Goal: Information Seeking & Learning: Find specific page/section

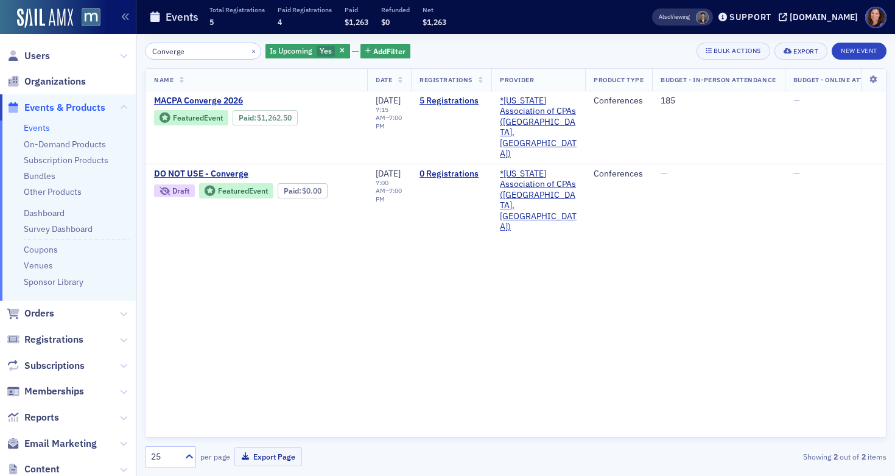
click at [172, 54] on input "Converge" at bounding box center [203, 51] width 116 height 17
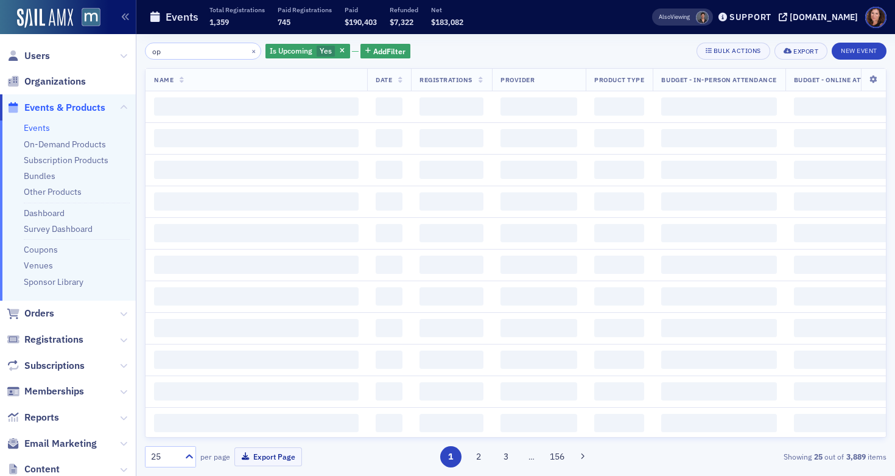
type input "o"
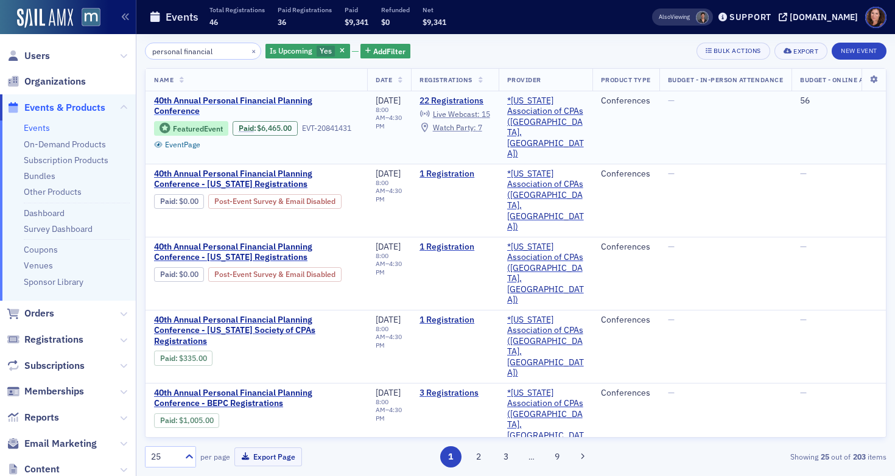
type input "personal financial"
click at [219, 102] on span "40th Annual Personal Financial Planning Conference" at bounding box center [256, 106] width 205 height 21
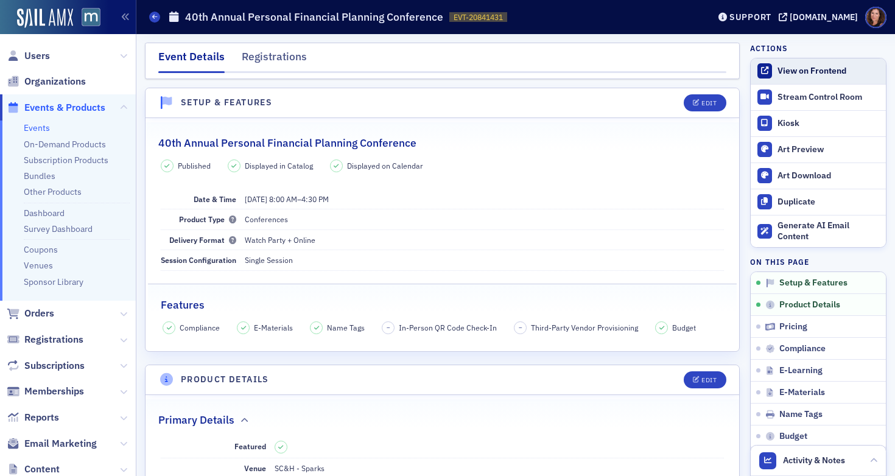
click at [805, 72] on div "View on Frontend" at bounding box center [829, 71] width 102 height 11
click at [38, 127] on link "Events" at bounding box center [37, 127] width 26 height 11
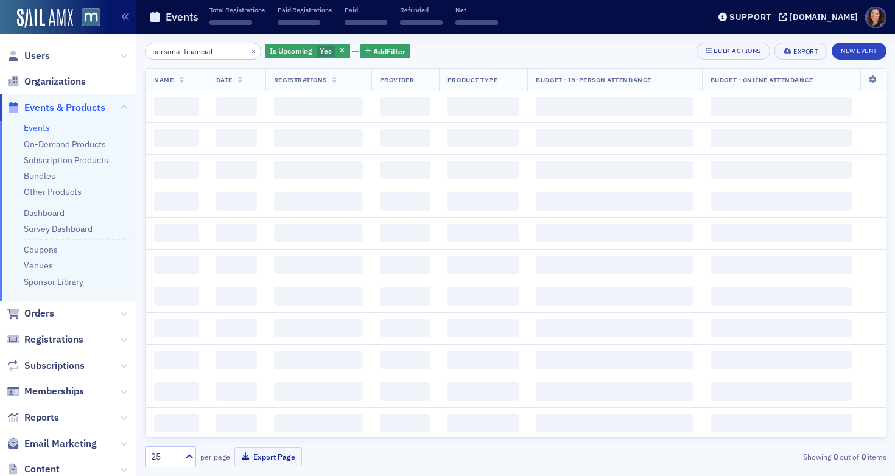
click at [191, 53] on input "personal financial" at bounding box center [203, 51] width 116 height 17
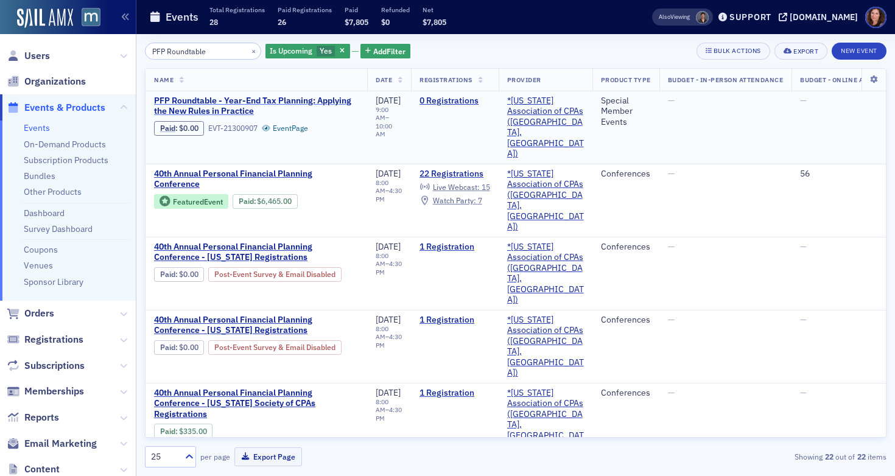
type input "PFP Roundtable"
click at [202, 102] on span "PFP Roundtable - Year-End Tax Planning: Applying the New Rules in Practice" at bounding box center [256, 106] width 205 height 21
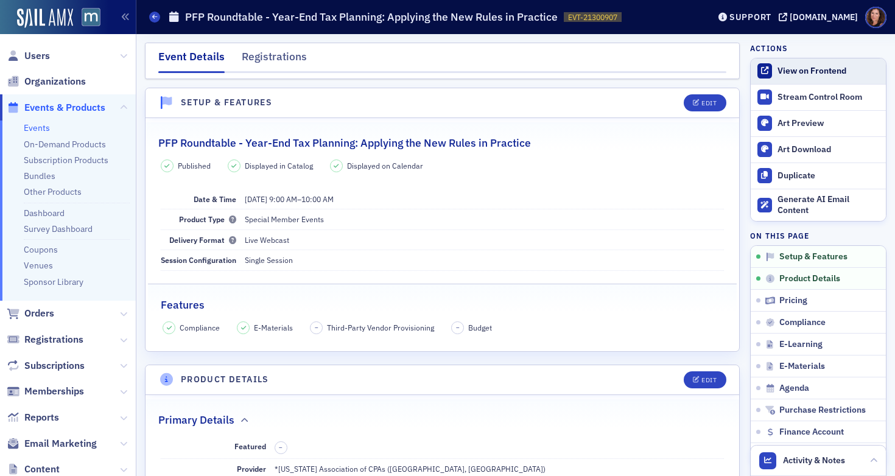
click at [797, 68] on div "View on Frontend" at bounding box center [829, 71] width 102 height 11
